Goal: Information Seeking & Learning: Learn about a topic

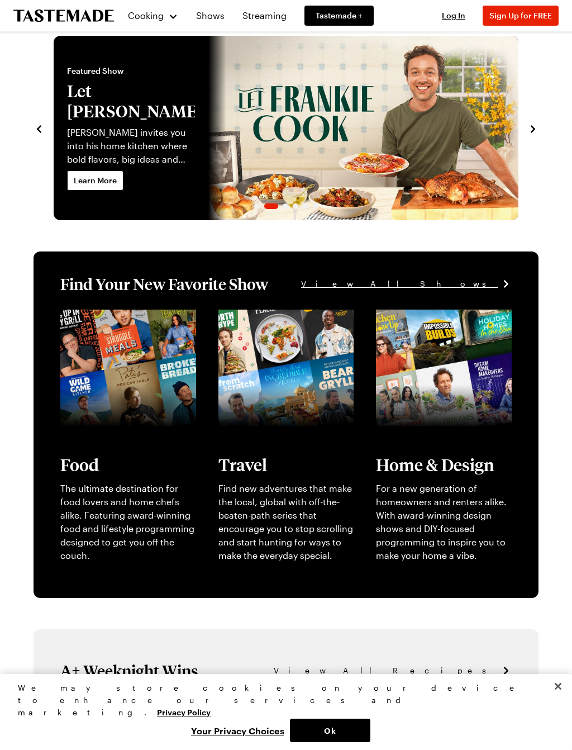
scroll to position [18, 0]
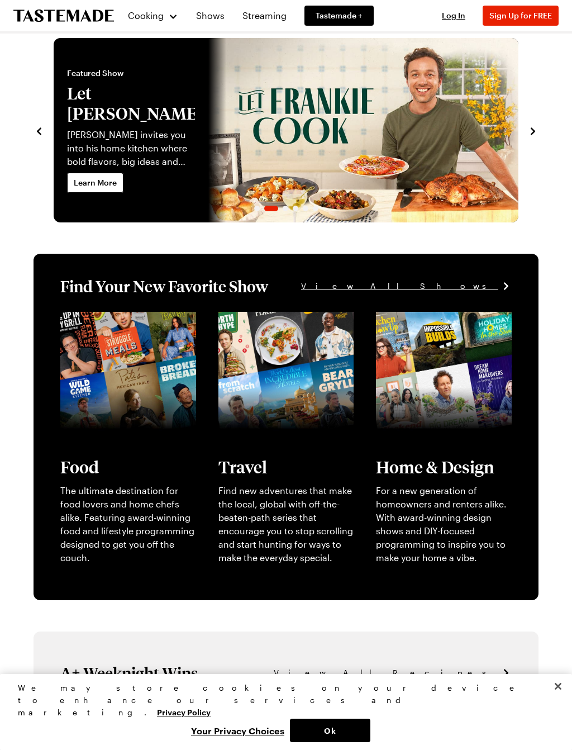
click at [108, 337] on link "View full content for [object Object]" at bounding box center [119, 325] width 119 height 24
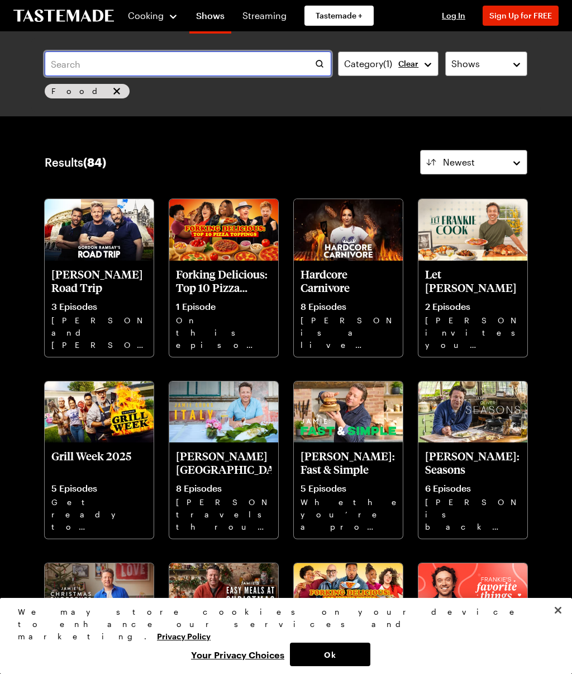
click at [209, 56] on input "text" at bounding box center [188, 63] width 287 height 25
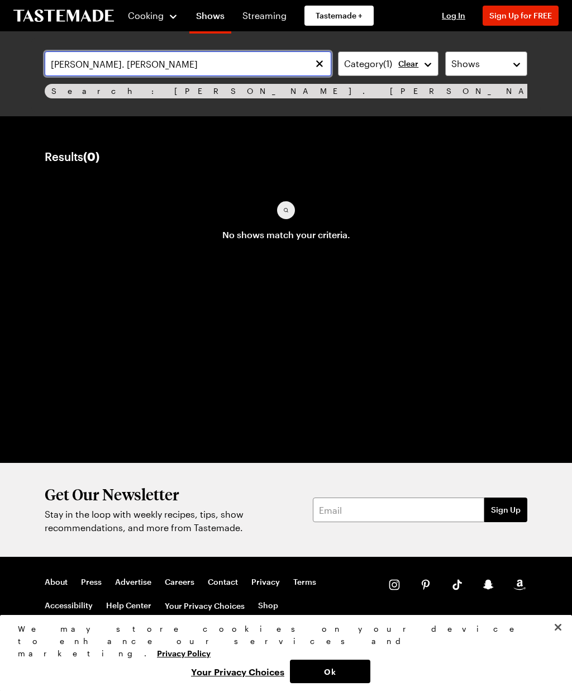
type input "Lee. Frankie"
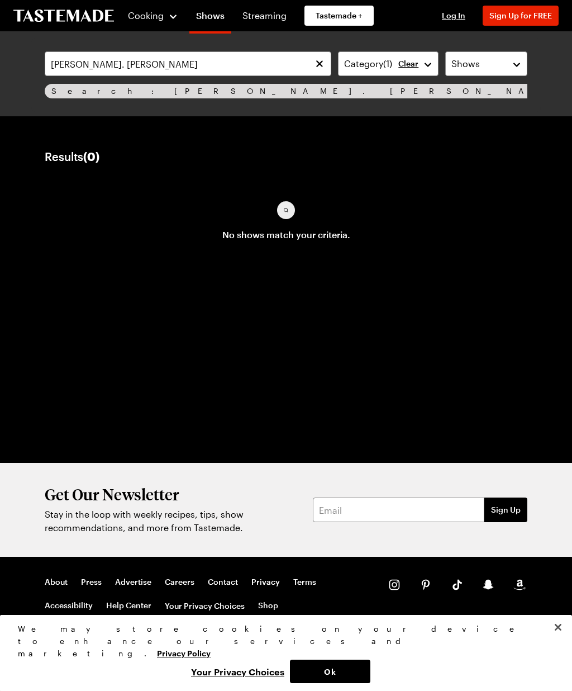
click at [209, 186] on div "Results ( 0 ) Newest No shows match your criteria. Load More" at bounding box center [286, 202] width 483 height 105
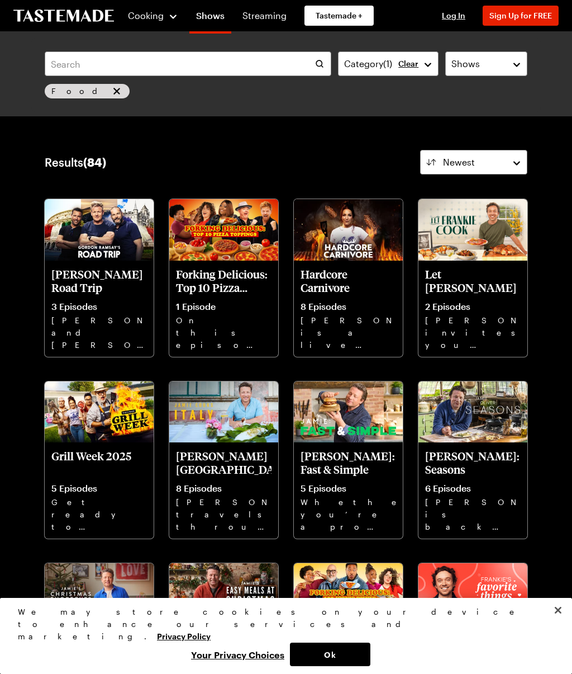
click at [462, 284] on p "Let Frankie Cook" at bounding box center [473, 280] width 96 height 27
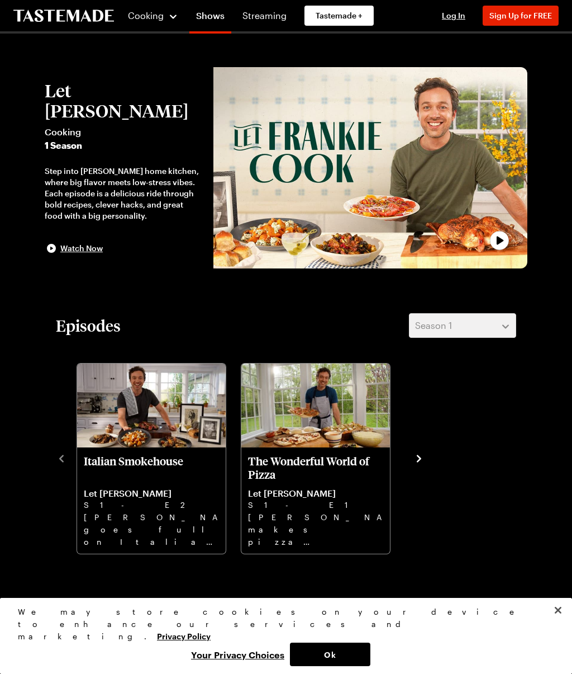
click at [533, 16] on span "Sign Up for FREE" at bounding box center [521, 16] width 63 height 10
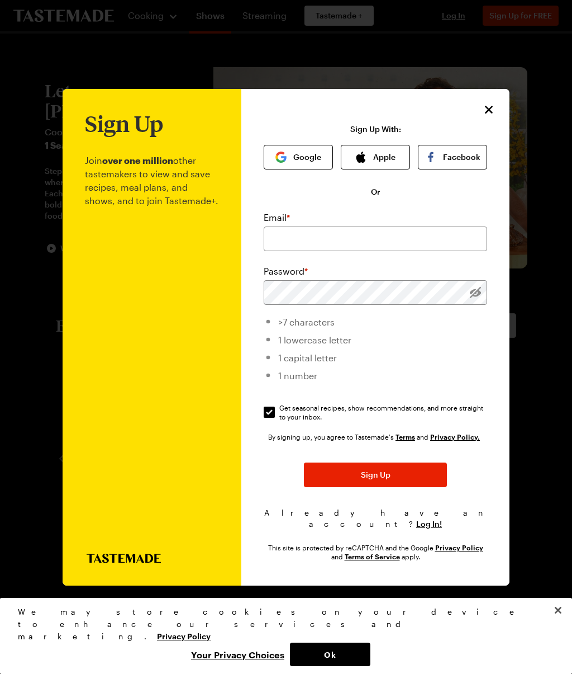
click at [289, 145] on button "Google" at bounding box center [298, 157] width 69 height 25
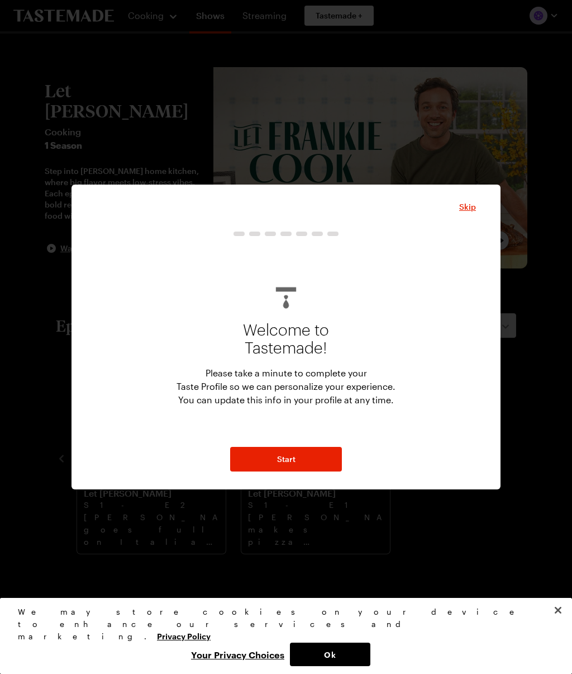
click at [296, 470] on button "Start" at bounding box center [286, 459] width 112 height 25
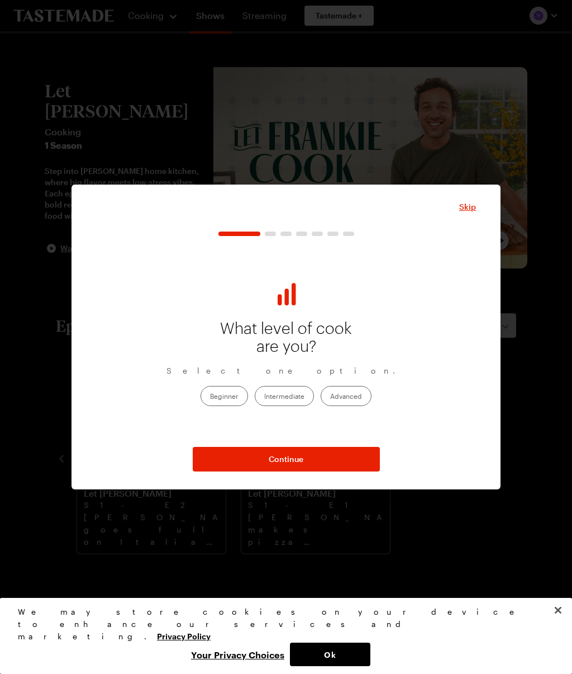
click at [292, 390] on label "Intermediate" at bounding box center [284, 396] width 59 height 20
click at [264, 396] on input "Intermediate" at bounding box center [264, 396] width 0 height 0
click at [312, 457] on button "Continue" at bounding box center [286, 459] width 187 height 25
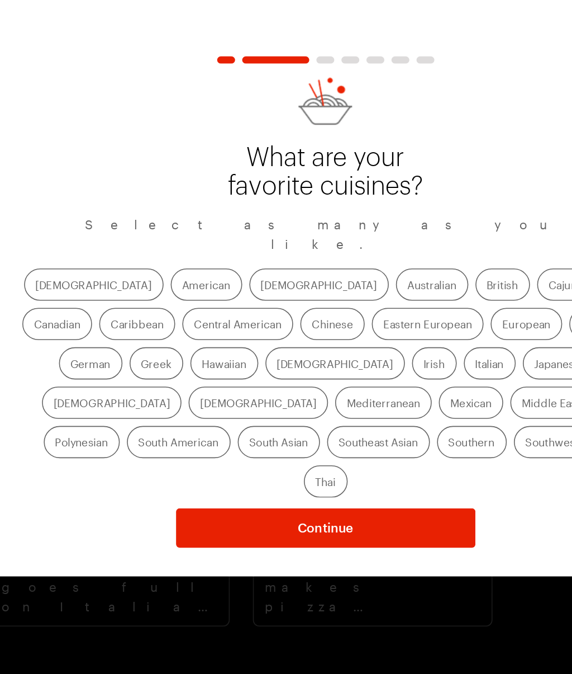
click at [189, 330] on label "American" at bounding box center [211, 340] width 45 height 20
click at [197, 342] on input "American" at bounding box center [197, 342] width 0 height 0
click at [239, 330] on label "[DEMOGRAPHIC_DATA]" at bounding box center [282, 340] width 87 height 20
click at [246, 342] on input "[DEMOGRAPHIC_DATA]" at bounding box center [246, 342] width 0 height 0
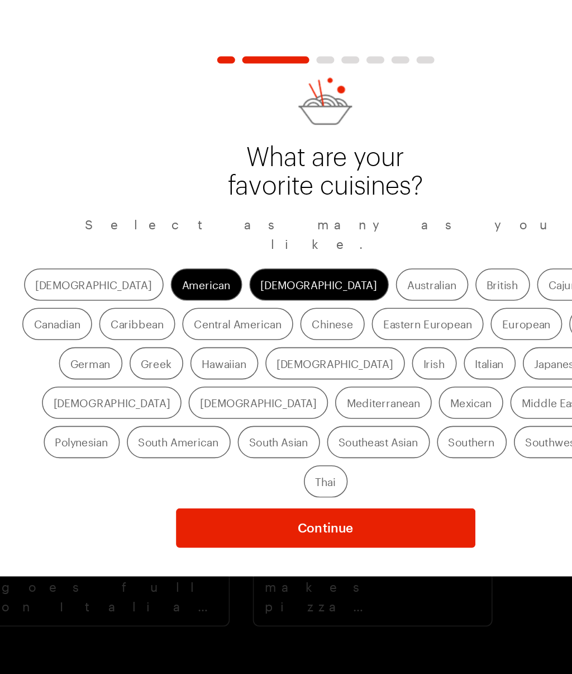
click at [249, 380] on label "Indian" at bounding box center [292, 390] width 87 height 20
click at [256, 391] on input "Indian" at bounding box center [256, 391] width 0 height 0
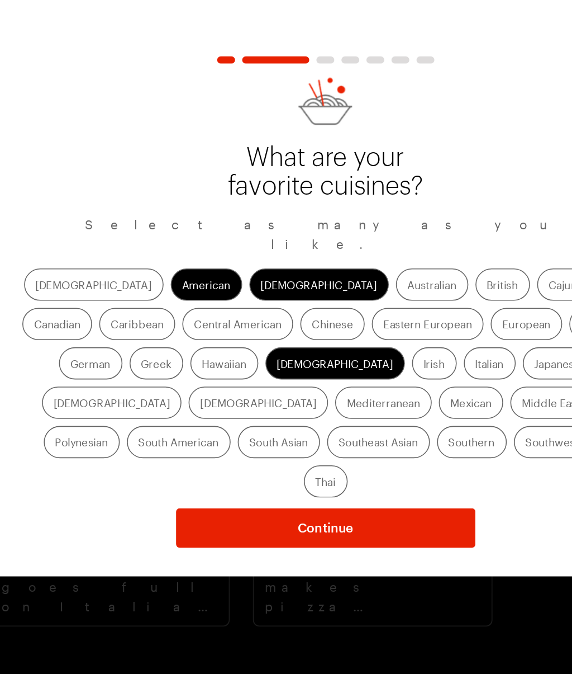
click at [357, 404] on label "Mexican" at bounding box center [377, 414] width 40 height 20
click at [364, 415] on input "Mexican" at bounding box center [364, 415] width 0 height 0
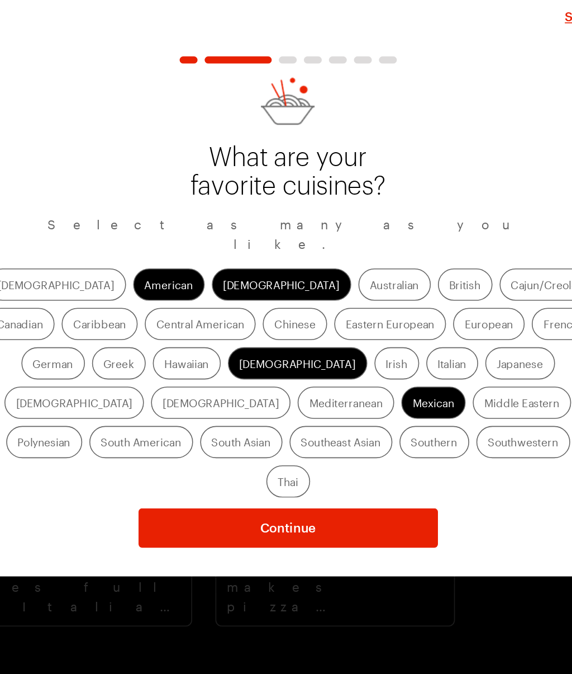
click at [271, 355] on label "Chinese" at bounding box center [291, 365] width 40 height 20
click at [278, 366] on input "Chinese" at bounding box center [278, 366] width 0 height 0
click at [197, 355] on label "Central American" at bounding box center [231, 365] width 69 height 20
click at [204, 366] on American "Central American" at bounding box center [204, 366] width 0 height 0
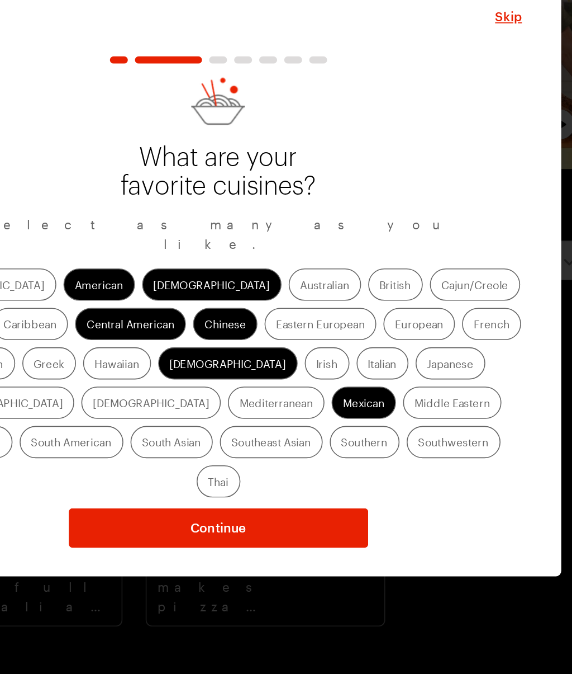
click at [197, 380] on label "Greek" at bounding box center [181, 390] width 34 height 20
click at [171, 391] on input "Greek" at bounding box center [171, 391] width 0 height 0
click at [192, 355] on label "Caribbean" at bounding box center [169, 365] width 48 height 20
click at [152, 366] on input "Caribbean" at bounding box center [152, 366] width 0 height 0
click at [419, 330] on label "Cajun/Creole" at bounding box center [447, 340] width 56 height 20
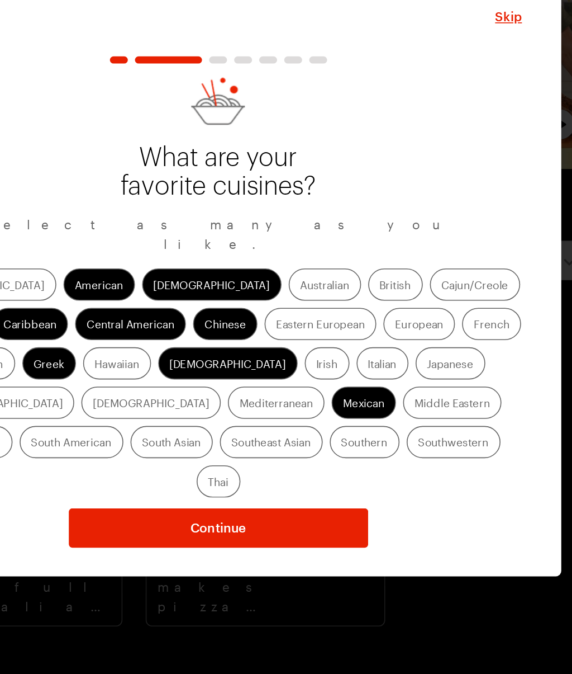
click at [426, 342] on input "Cajun/Creole" at bounding box center [426, 342] width 0 height 0
click at [410, 380] on label "Japanese" at bounding box center [432, 390] width 44 height 20
click at [417, 391] on input "Japanese" at bounding box center [417, 391] width 0 height 0
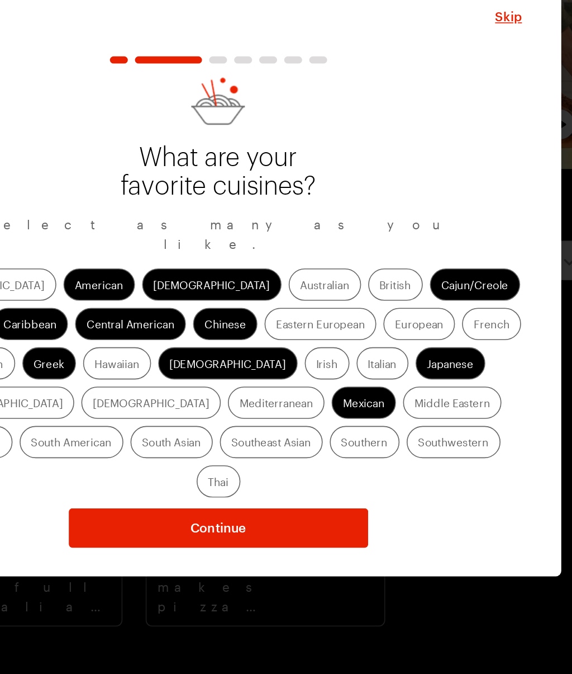
click at [229, 404] on label "Korean" at bounding box center [244, 414] width 87 height 20
click at [208, 415] on input "Korean" at bounding box center [208, 415] width 0 height 0
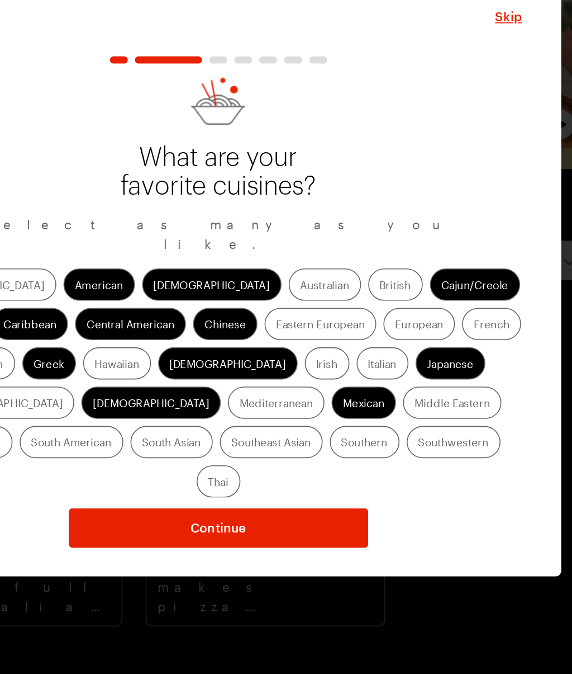
click at [292, 404] on label "Mediterranean" at bounding box center [322, 414] width 60 height 20
click at [300, 415] on input "Mediterranean" at bounding box center [300, 415] width 0 height 0
click at [162, 429] on label "South American" at bounding box center [194, 439] width 65 height 20
click at [169, 440] on American "South American" at bounding box center [169, 440] width 0 height 0
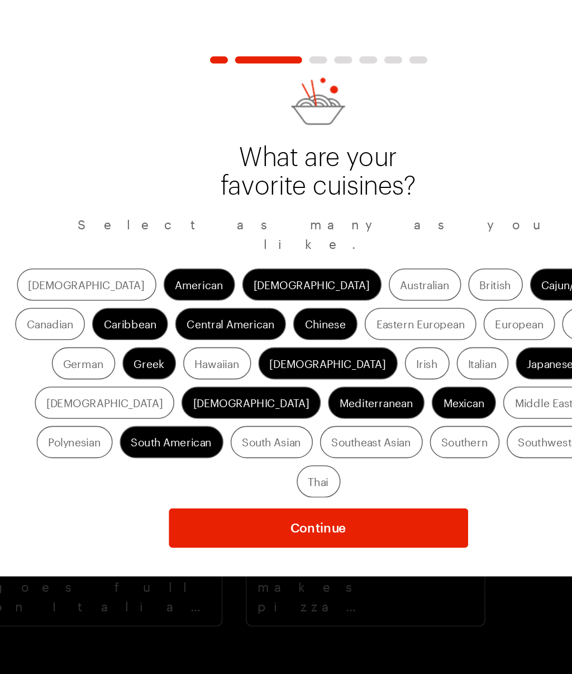
click at [356, 429] on label "Southern" at bounding box center [378, 439] width 44 height 20
click at [363, 440] on input "Southern" at bounding box center [363, 440] width 0 height 0
click at [273, 453] on label "Thai" at bounding box center [286, 463] width 27 height 20
click at [280, 465] on input "Thai" at bounding box center [280, 465] width 0 height 0
click at [202, 380] on label "Hawaiian" at bounding box center [223, 390] width 42 height 20
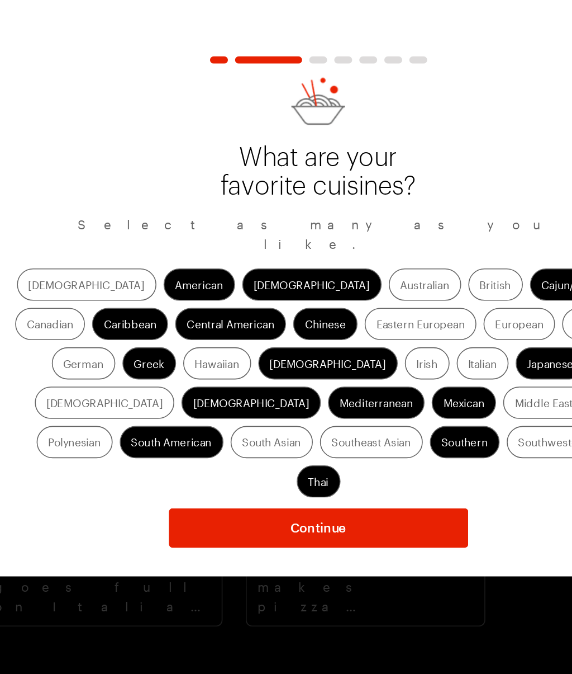
click at [209, 391] on input "Hawaiian" at bounding box center [209, 391] width 0 height 0
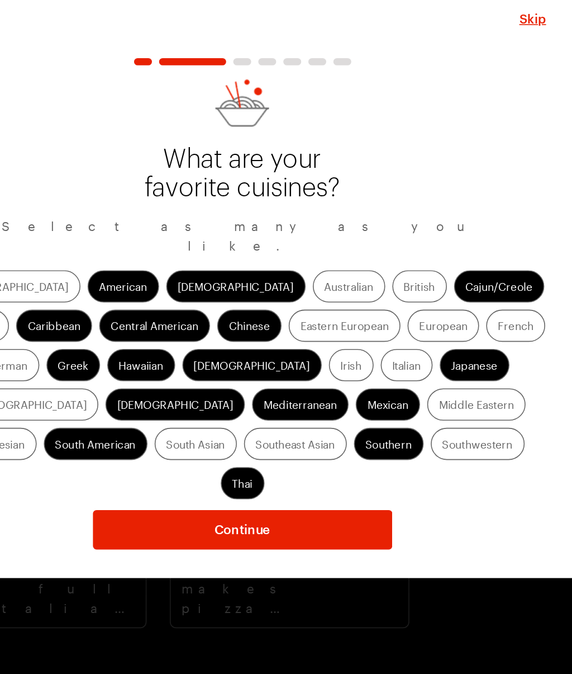
click at [293, 429] on label "Southeast Asian" at bounding box center [319, 439] width 64 height 20
click at [295, 440] on Asian "Southeast Asian" at bounding box center [295, 440] width 0 height 0
click at [241, 429] on label "South Asian" at bounding box center [256, 439] width 51 height 20
click at [239, 440] on Asian "South Asian" at bounding box center [239, 440] width 0 height 0
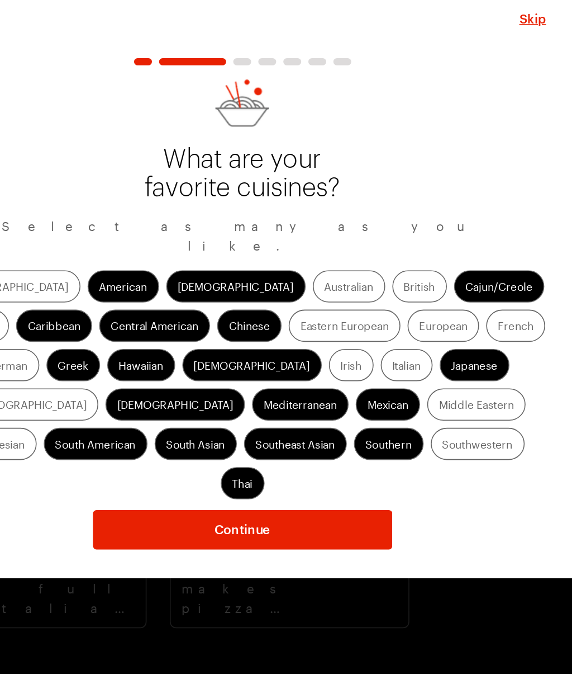
click at [159, 380] on label "German" at bounding box center [140, 390] width 40 height 20
click at [127, 391] on input "German" at bounding box center [127, 391] width 0 height 0
click at [140, 355] on label "Canadian" at bounding box center [119, 365] width 44 height 20
click at [104, 366] on input "Canadian" at bounding box center [104, 366] width 0 height 0
click at [315, 355] on label "Eastern European" at bounding box center [350, 365] width 70 height 20
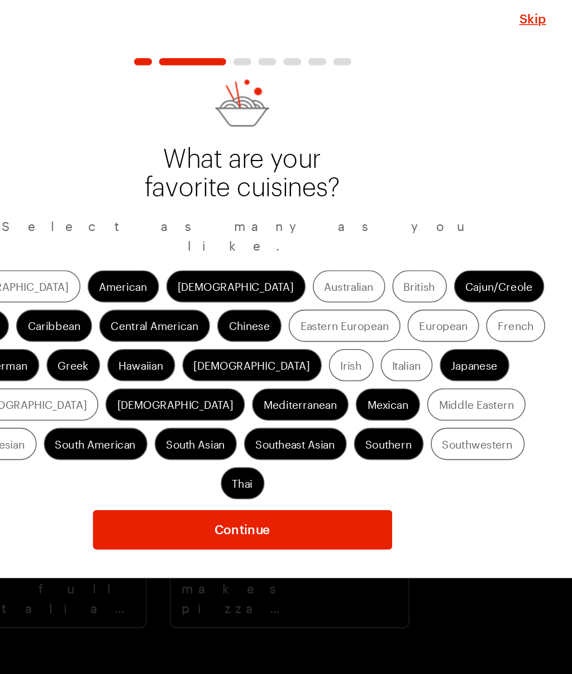
click at [323, 366] on European "Eastern European" at bounding box center [323, 366] width 0 height 0
click at [390, 355] on label "European" at bounding box center [412, 365] width 45 height 20
click at [397, 366] on input "European" at bounding box center [397, 366] width 0 height 0
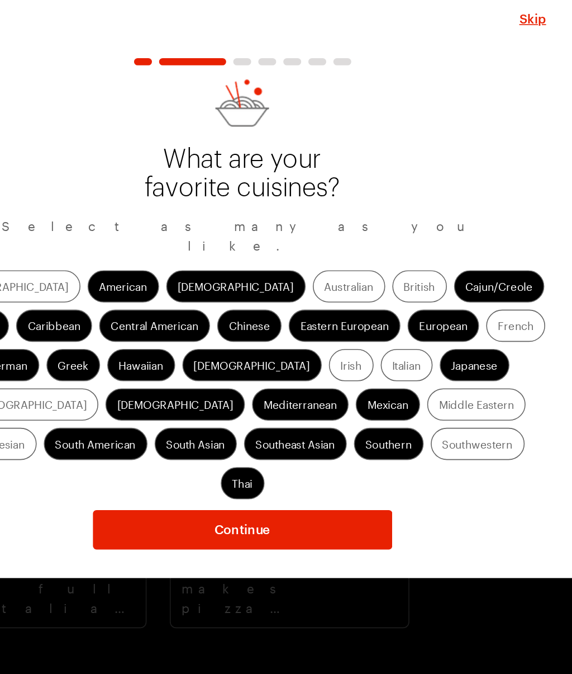
click at [330, 330] on label "Australian" at bounding box center [352, 340] width 45 height 20
click at [338, 342] on input "Australian" at bounding box center [338, 342] width 0 height 0
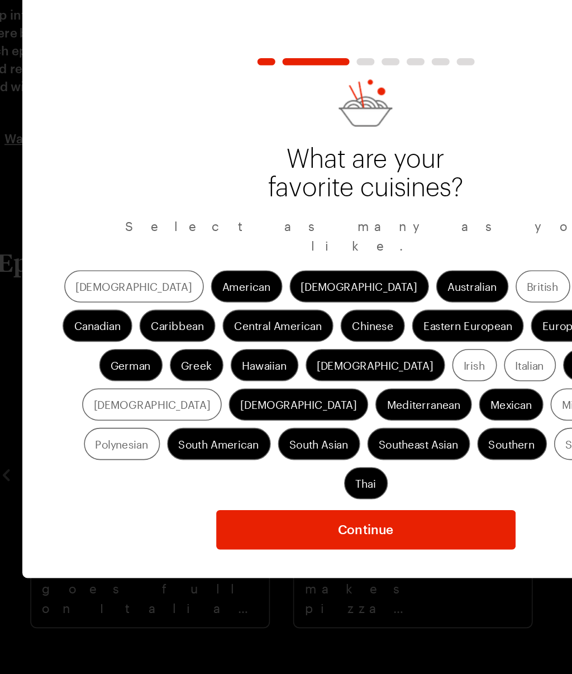
click at [404, 429] on label "Southwestern" at bounding box center [433, 439] width 59 height 20
click at [411, 440] on input "Southwestern" at bounding box center [411, 440] width 0 height 0
click at [193, 480] on button "Continue" at bounding box center [286, 492] width 187 height 25
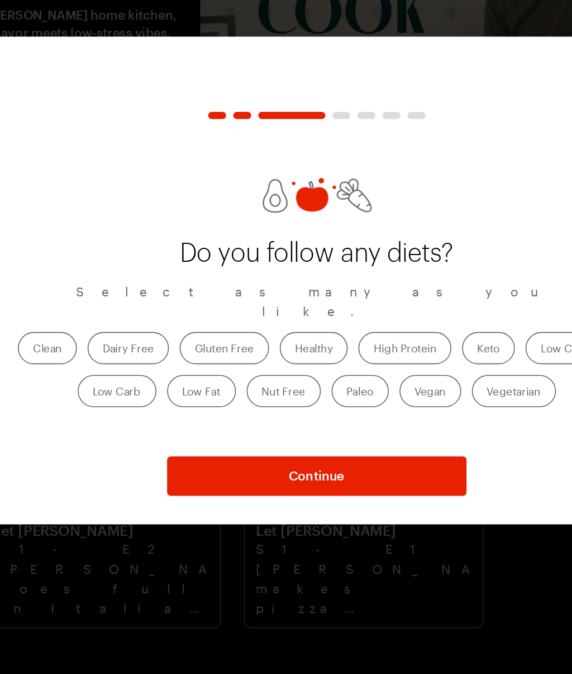
click at [137, 396] on label "Low Carb" at bounding box center [161, 406] width 49 height 20
click at [146, 407] on Carb "Low Carb" at bounding box center [146, 407] width 0 height 0
click at [193, 396] on label "Low Fat" at bounding box center [214, 406] width 43 height 20
click at [202, 407] on Fat "Low Fat" at bounding box center [202, 407] width 0 height 0
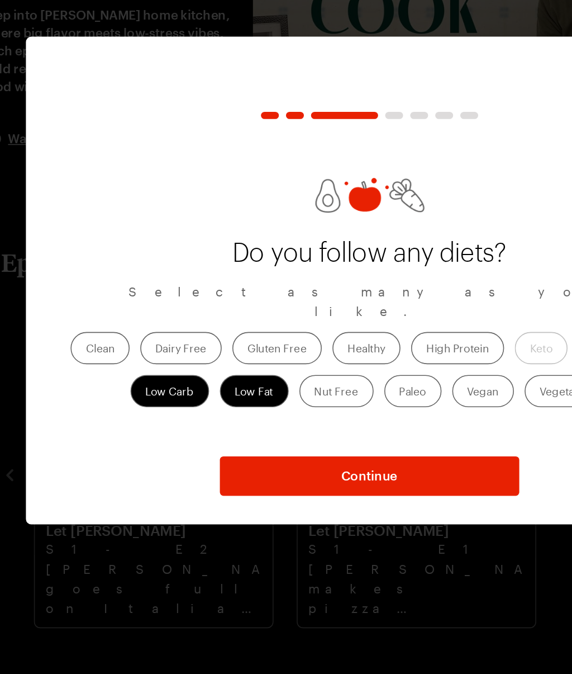
click at [263, 369] on label "Healthy" at bounding box center [284, 379] width 42 height 20
click at [273, 380] on input "Healthy" at bounding box center [273, 380] width 0 height 0
click at [100, 369] on label "Clean" at bounding box center [118, 379] width 37 height 20
click at [109, 380] on input "Clean" at bounding box center [109, 380] width 0 height 0
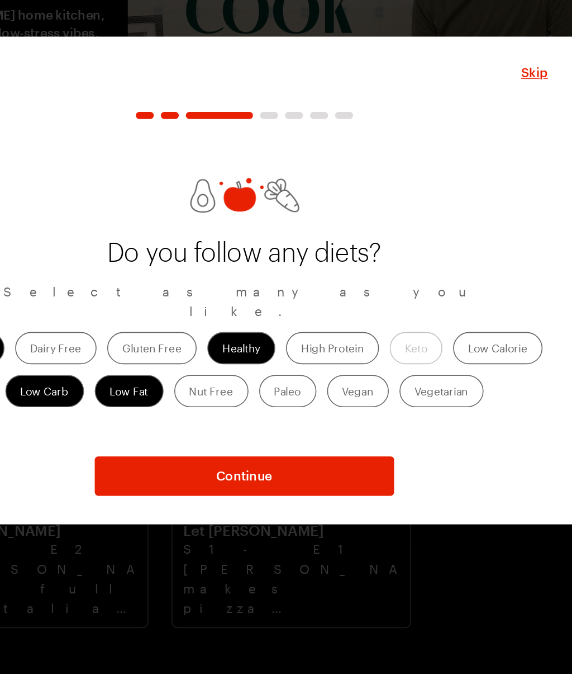
click at [417, 369] on label "Low Calorie" at bounding box center [445, 379] width 56 height 20
click at [427, 380] on Calorie "Low Calorie" at bounding box center [427, 380] width 0 height 0
click at [201, 369] on label "Gluten Free" at bounding box center [229, 379] width 56 height 20
click at [210, 380] on Free "Gluten Free" at bounding box center [210, 380] width 0 height 0
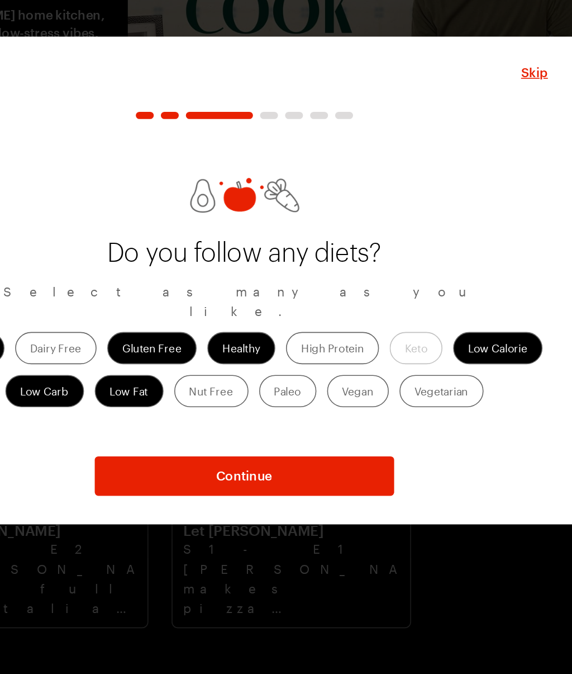
click at [269, 453] on span "Continue" at bounding box center [286, 458] width 35 height 11
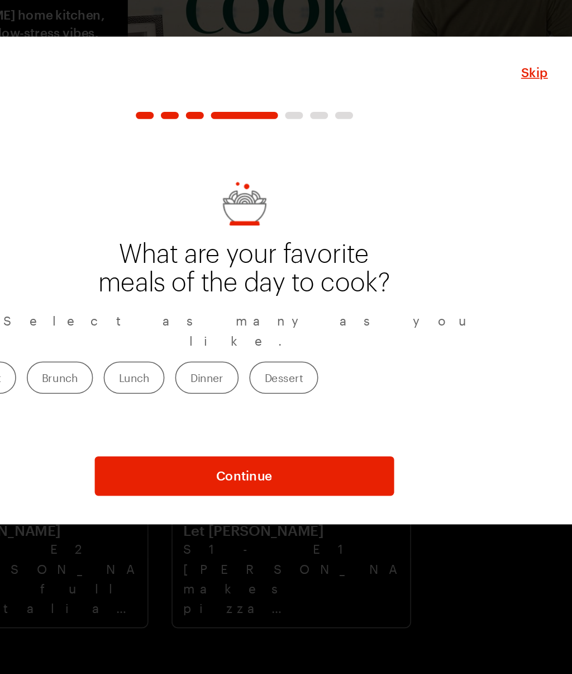
click at [96, 387] on label "Breakfast" at bounding box center [120, 397] width 48 height 20
click at [106, 399] on input "Breakfast" at bounding box center [106, 399] width 0 height 0
click at [150, 387] on label "Brunch" at bounding box center [170, 397] width 41 height 20
click at [160, 399] on input "Brunch" at bounding box center [160, 399] width 0 height 0
click at [198, 387] on label "Lunch" at bounding box center [217, 397] width 38 height 20
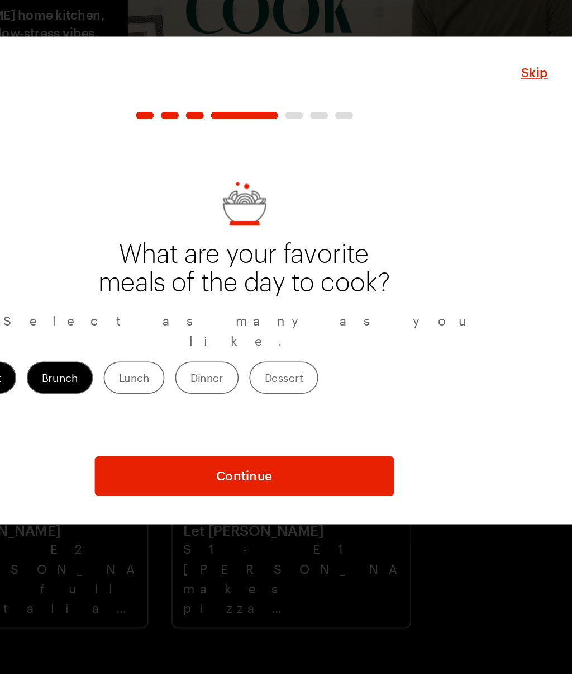
click at [208, 399] on input "Lunch" at bounding box center [208, 399] width 0 height 0
click at [243, 387] on label "Dinner" at bounding box center [263, 397] width 40 height 20
click at [253, 399] on input "Dinner" at bounding box center [253, 399] width 0 height 0
click at [290, 387] on label "Dessert" at bounding box center [311, 397] width 43 height 20
click at [299, 399] on input "Dessert" at bounding box center [299, 399] width 0 height 0
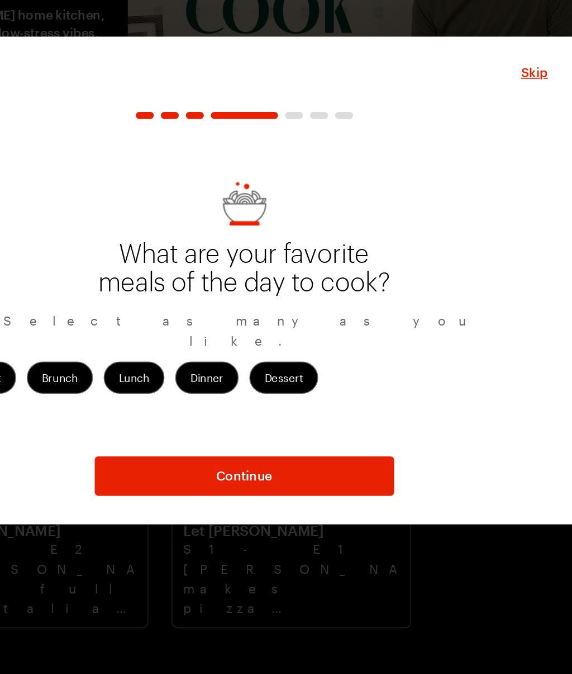
click at [269, 453] on span "Continue" at bounding box center [286, 458] width 35 height 11
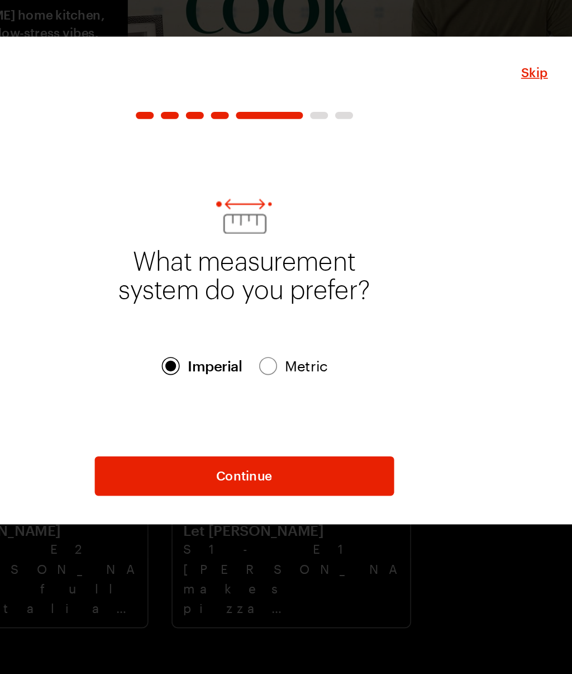
click at [269, 453] on span "Continue" at bounding box center [286, 458] width 35 height 11
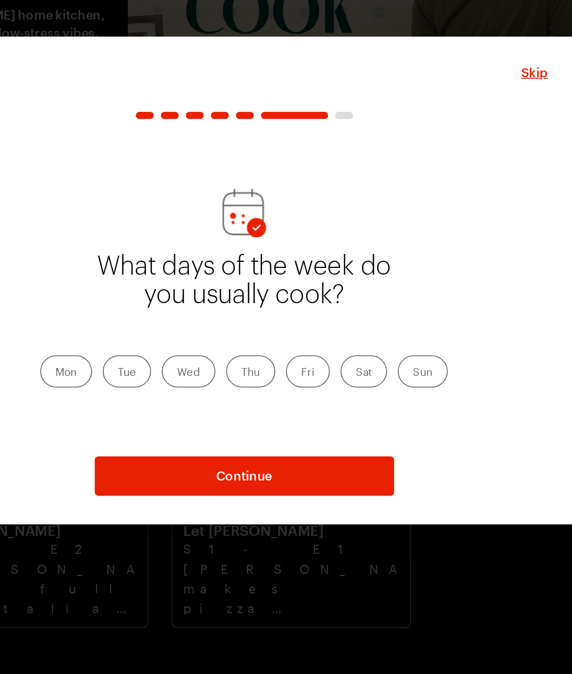
click at [347, 383] on label "Sat" at bounding box center [361, 393] width 29 height 20
click at [356, 395] on input "Sat" at bounding box center [356, 395] width 0 height 0
click at [159, 383] on label "Mon" at bounding box center [175, 393] width 32 height 20
click at [168, 395] on input "Mon" at bounding box center [168, 395] width 0 height 0
click at [235, 383] on label "Wed" at bounding box center [252, 393] width 34 height 20
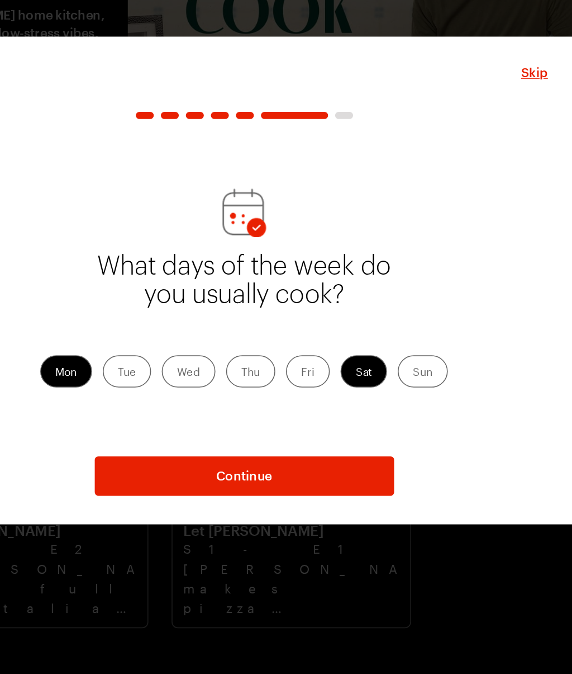
click at [244, 395] on input "Wed" at bounding box center [244, 395] width 0 height 0
click at [382, 383] on label "Sun" at bounding box center [397, 393] width 31 height 20
click at [392, 395] on input "Sun" at bounding box center [392, 395] width 0 height 0
click at [159, 383] on label "Mon" at bounding box center [175, 393] width 32 height 20
click at [168, 395] on input "Mon" at bounding box center [168, 395] width 0 height 0
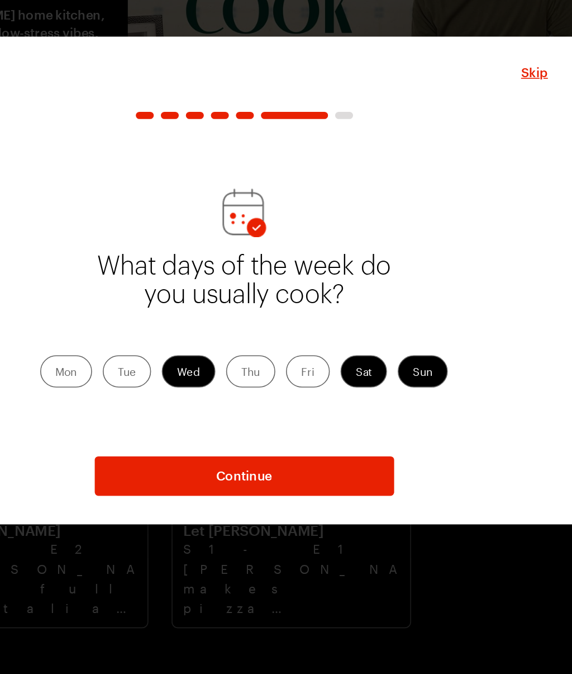
click at [193, 447] on button "Continue" at bounding box center [286, 459] width 187 height 25
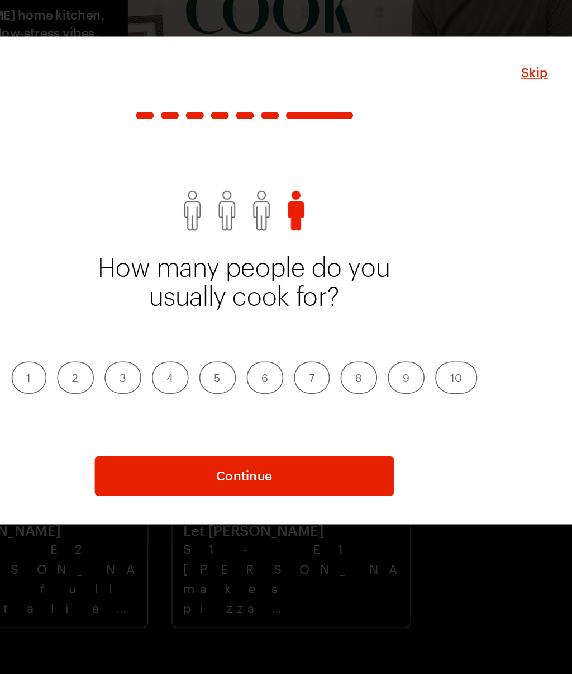
click at [229, 387] on label "4" at bounding box center [240, 397] width 23 height 20
click at [238, 399] on input "4" at bounding box center [238, 399] width 0 height 0
click at [269, 453] on span "Continue" at bounding box center [286, 458] width 35 height 11
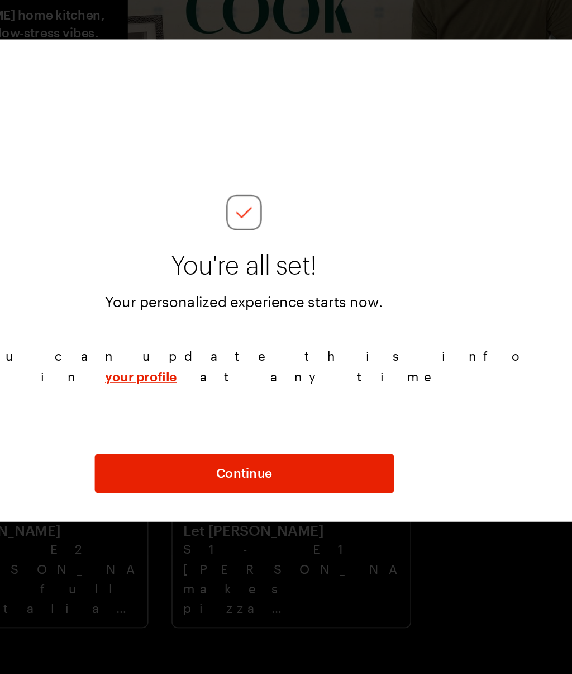
click at [269, 452] on span "Continue" at bounding box center [286, 457] width 35 height 11
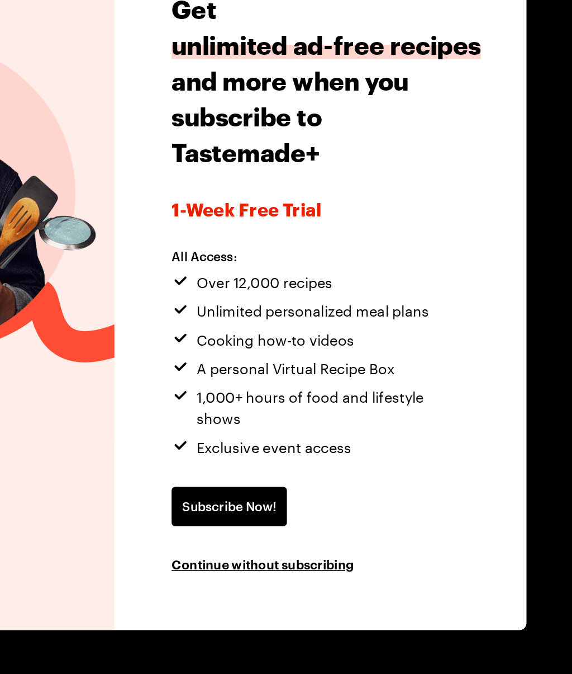
click at [322, 508] on span "Continue without subscribing" at bounding box center [379, 513] width 114 height 11
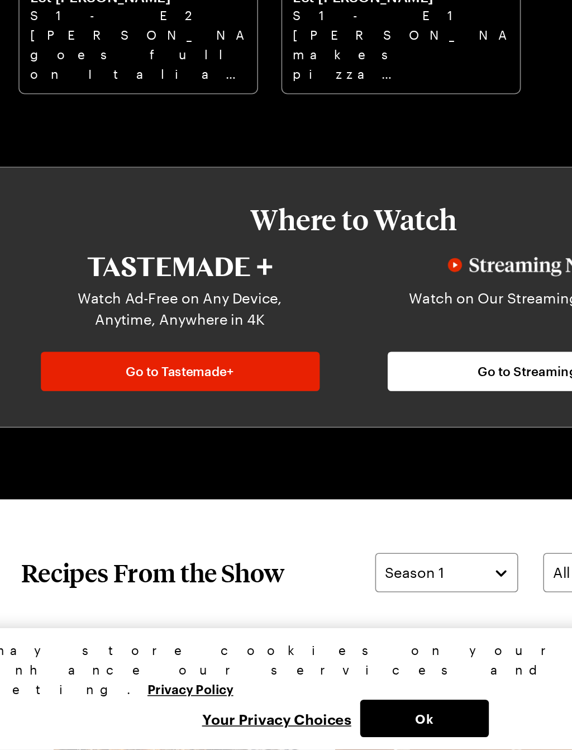
scroll to position [214, 0]
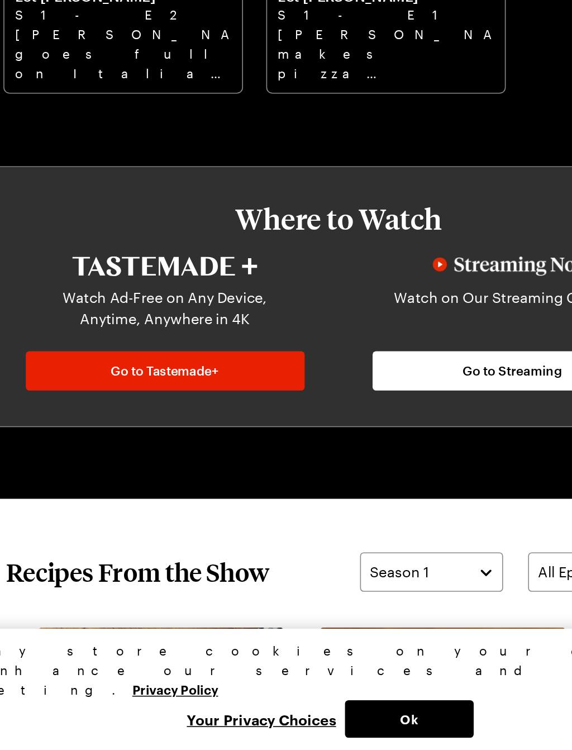
click at [144, 508] on span "Go to Tastemade+" at bounding box center [178, 513] width 68 height 11
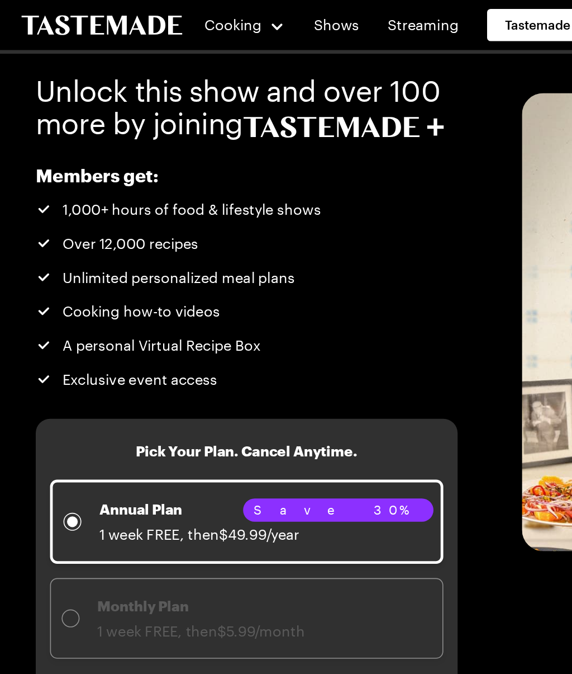
scroll to position [243, 0]
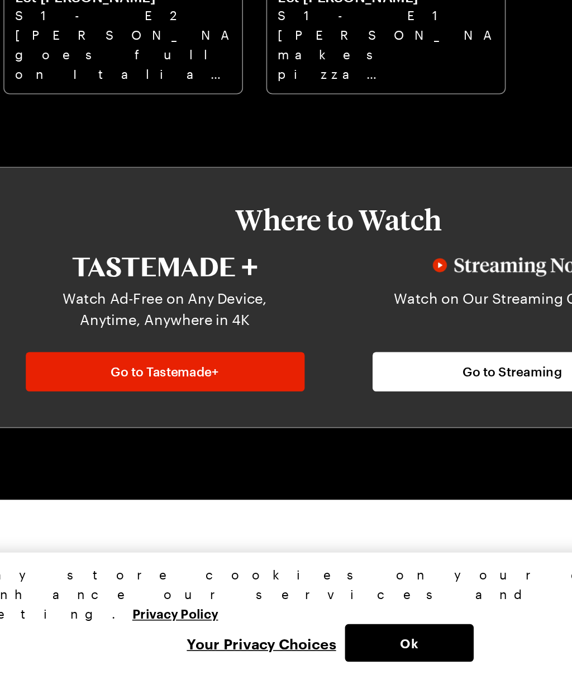
click at [364, 479] on span "Go to Streaming" at bounding box center [395, 484] width 62 height 11
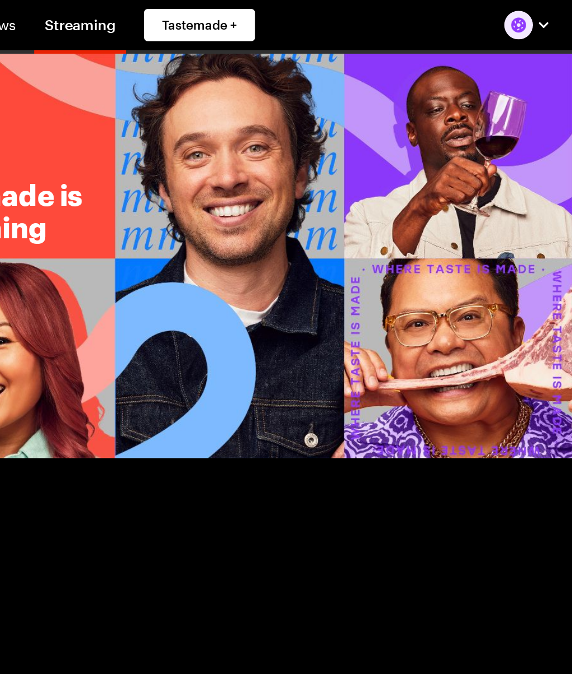
click at [299, 224] on img at bounding box center [286, 160] width 572 height 253
click at [293, 219] on img at bounding box center [286, 160] width 572 height 253
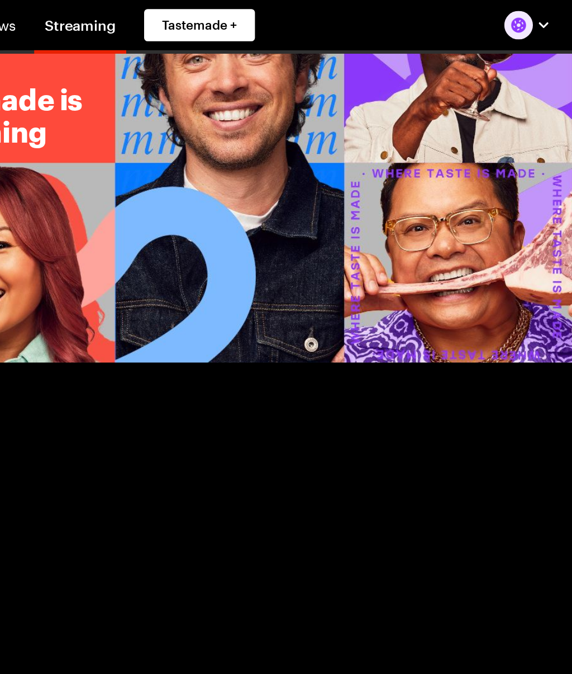
scroll to position [60, 0]
click at [300, 180] on img at bounding box center [286, 100] width 572 height 253
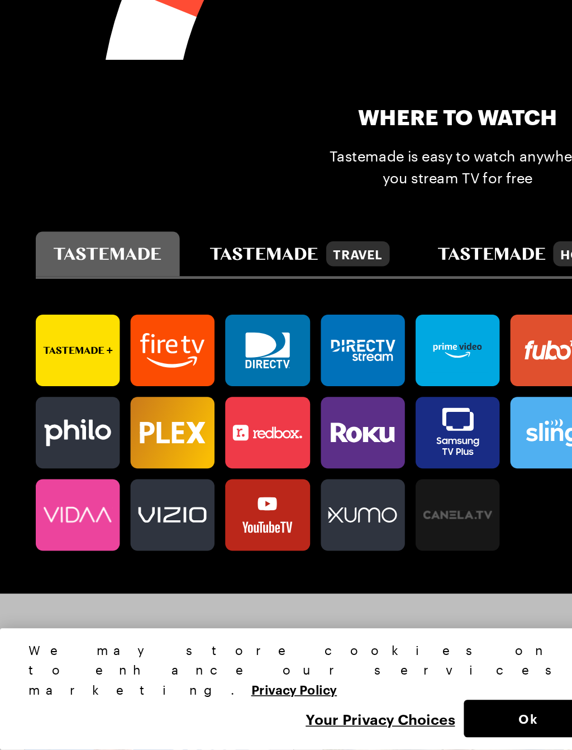
scroll to position [274, 0]
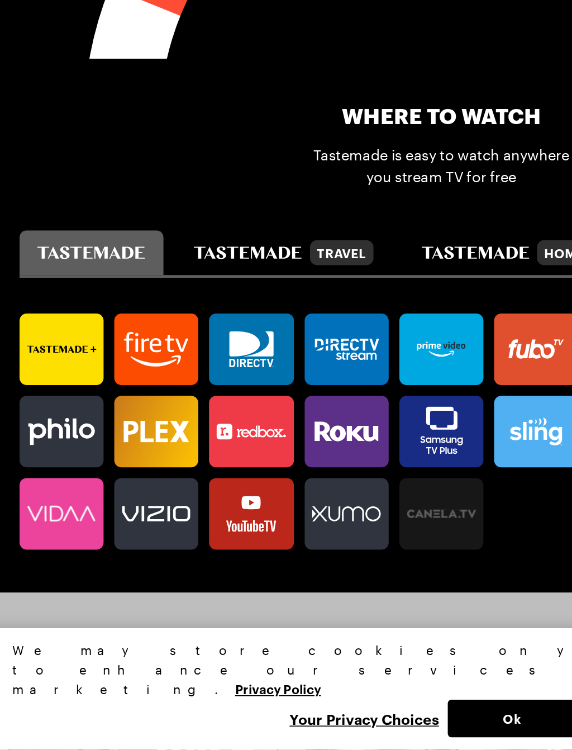
click at [43, 489] on icon at bounding box center [48, 500] width 53 height 22
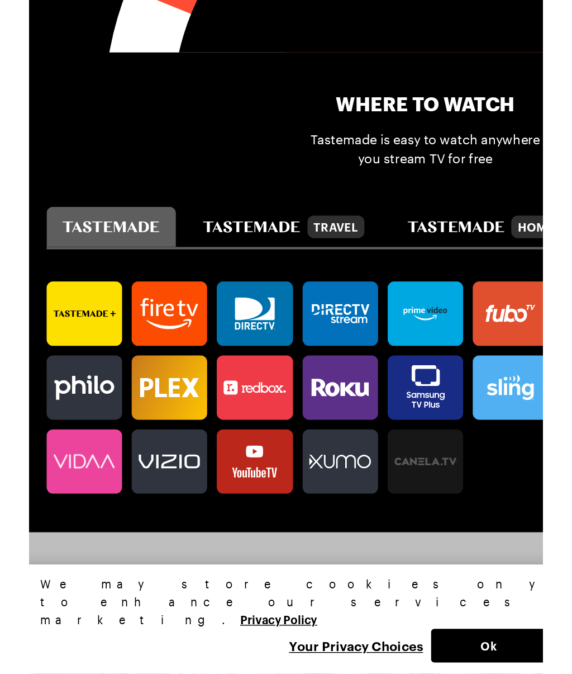
scroll to position [323, 0]
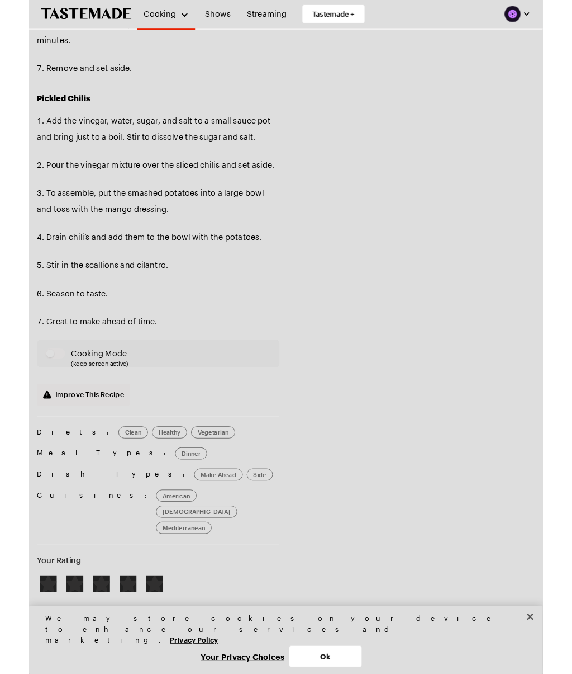
scroll to position [1451, 0]
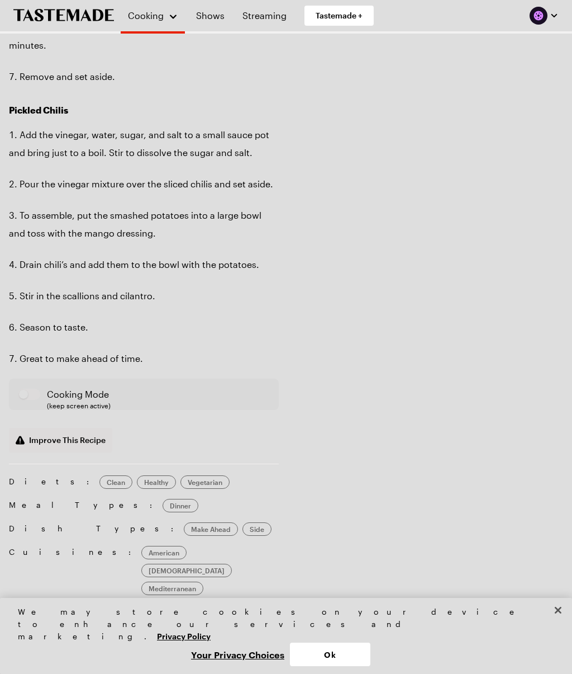
type textarea "x"
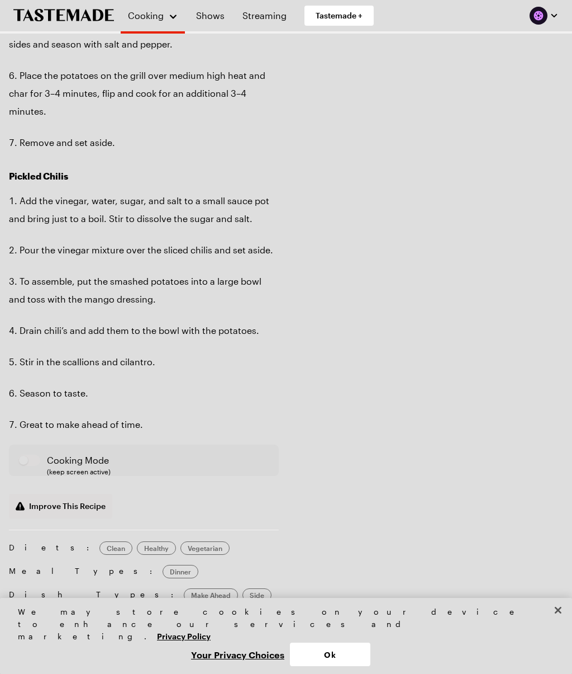
scroll to position [1373, 0]
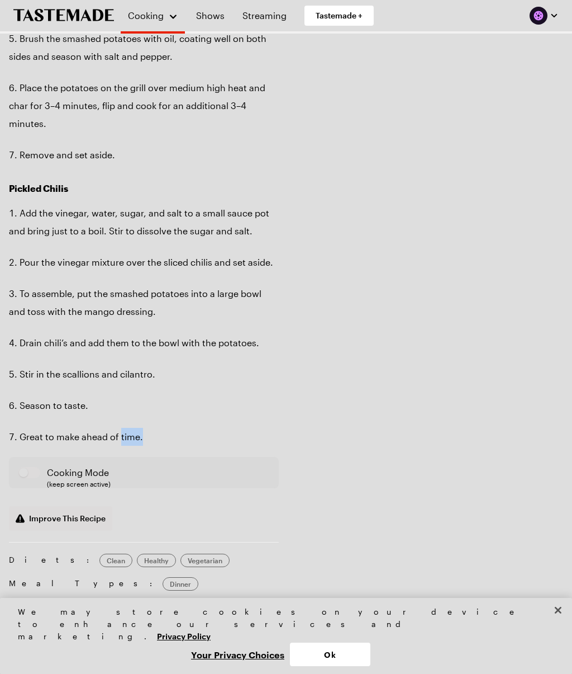
click at [150, 430] on li "Great to make ahead of time." at bounding box center [144, 437] width 270 height 18
click at [132, 428] on li "Great to make ahead of time." at bounding box center [144, 437] width 270 height 18
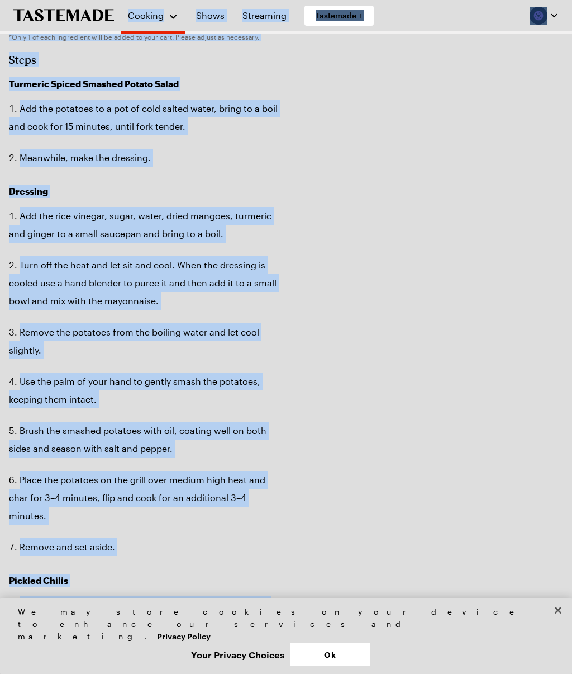
scroll to position [962, 0]
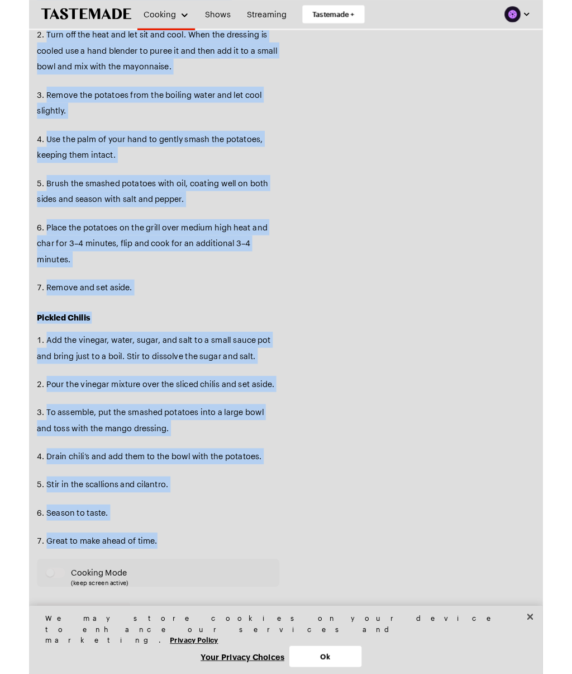
scroll to position [1239, 0]
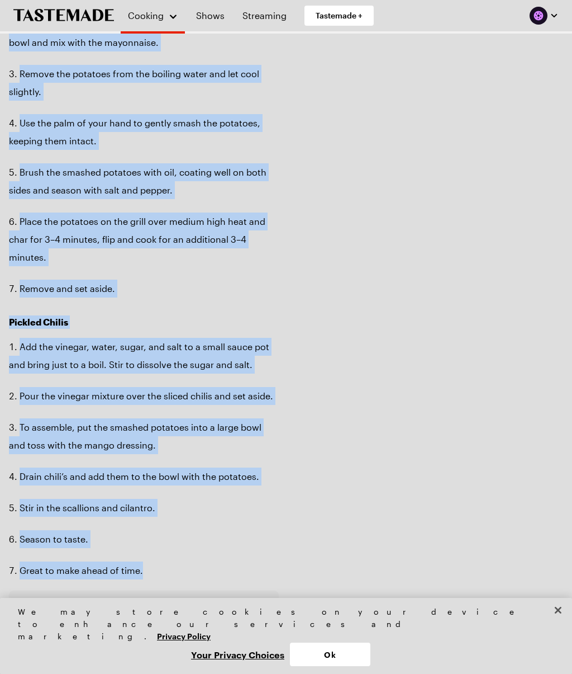
type textarea "x"
click at [404, 184] on div "Prep Time: 15 min Cook Time: 20 min Servings: 6 Scale Easy Units: Imperial Impe…" at bounding box center [286, 68] width 555 height 2005
